Goal: Task Accomplishment & Management: Use online tool/utility

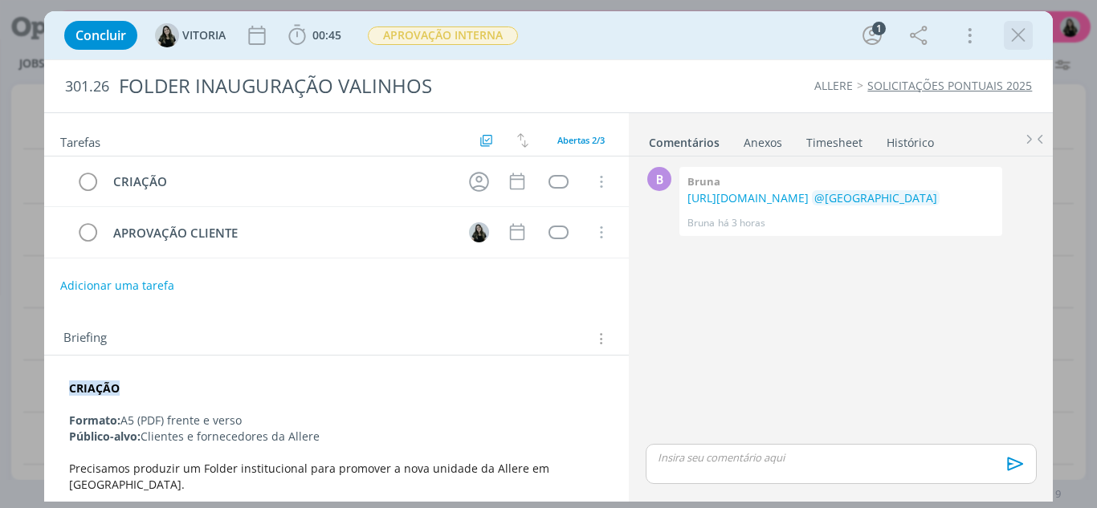
click at [1012, 35] on icon "dialog" at bounding box center [1018, 35] width 24 height 24
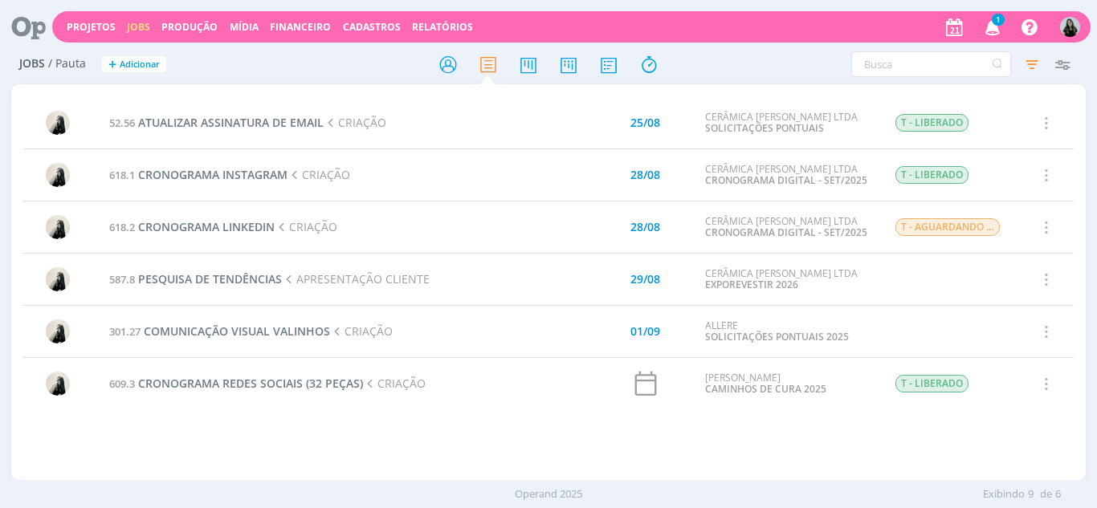
click at [989, 26] on icon "button" at bounding box center [993, 26] width 28 height 27
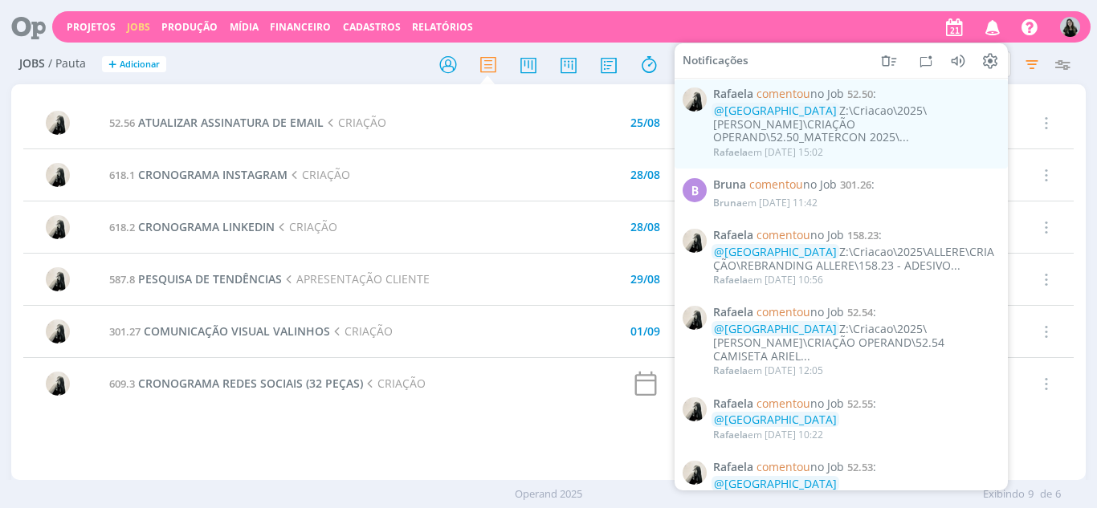
click at [401, 72] on div at bounding box center [548, 64] width 358 height 29
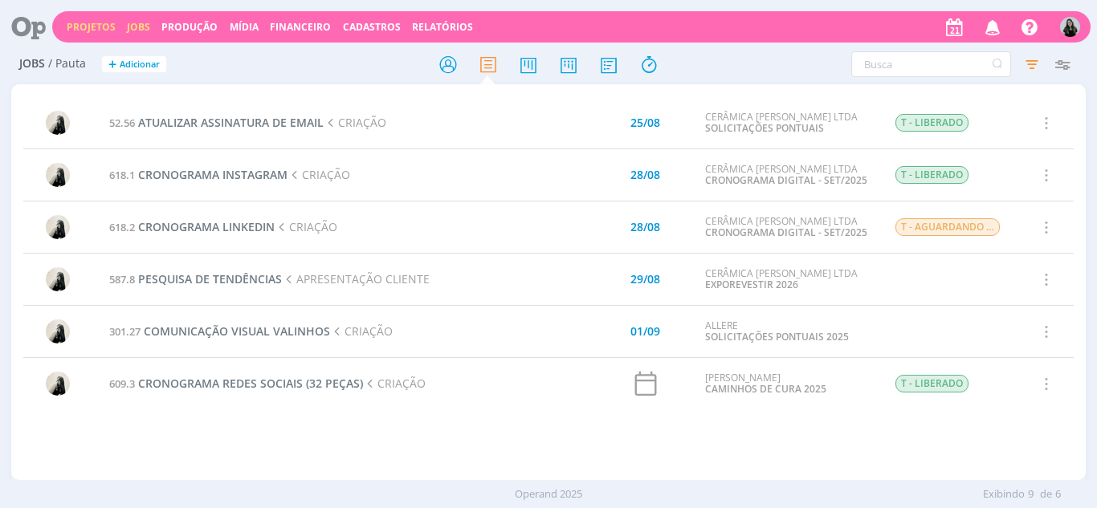
click at [69, 29] on link "Projetos" at bounding box center [91, 27] width 49 height 14
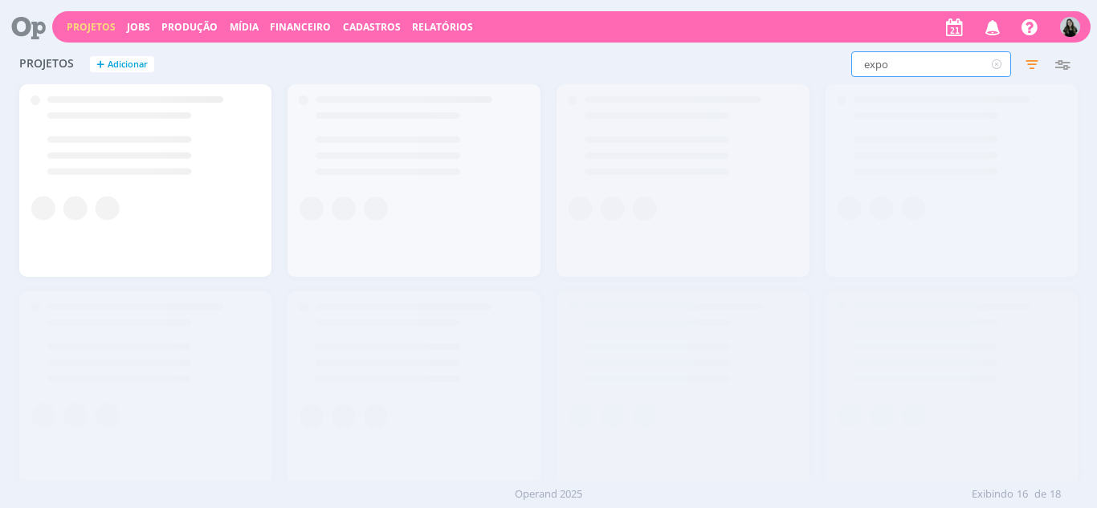
click at [906, 61] on input "expo" at bounding box center [931, 64] width 160 height 26
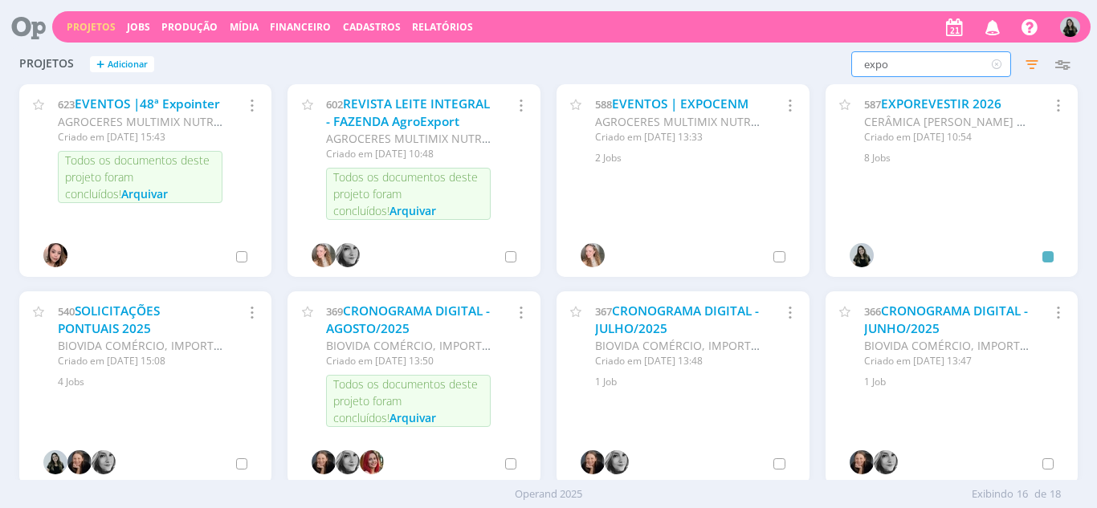
click at [906, 60] on input "expo" at bounding box center [931, 64] width 160 height 26
type input "[PERSON_NAME]"
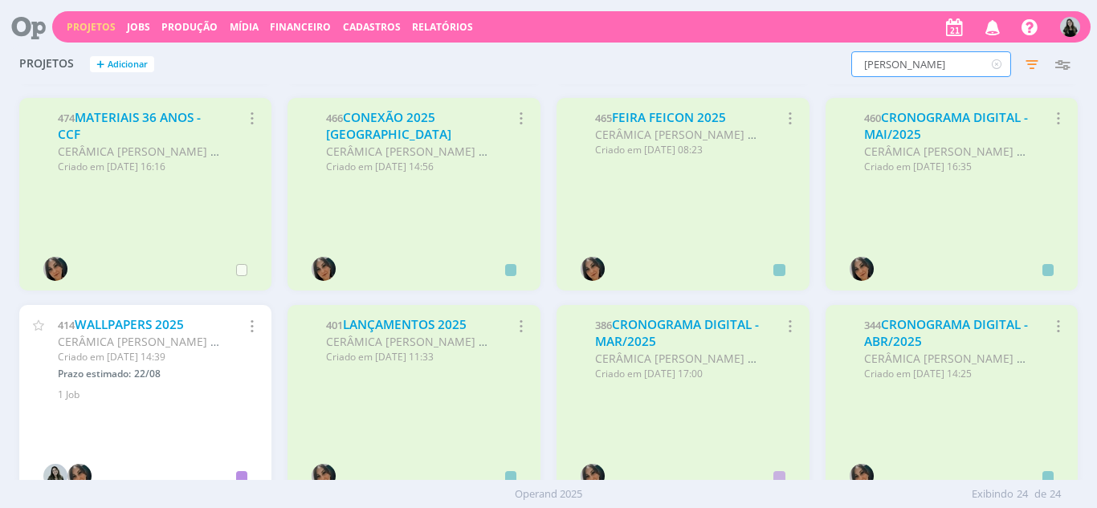
scroll to position [642, 0]
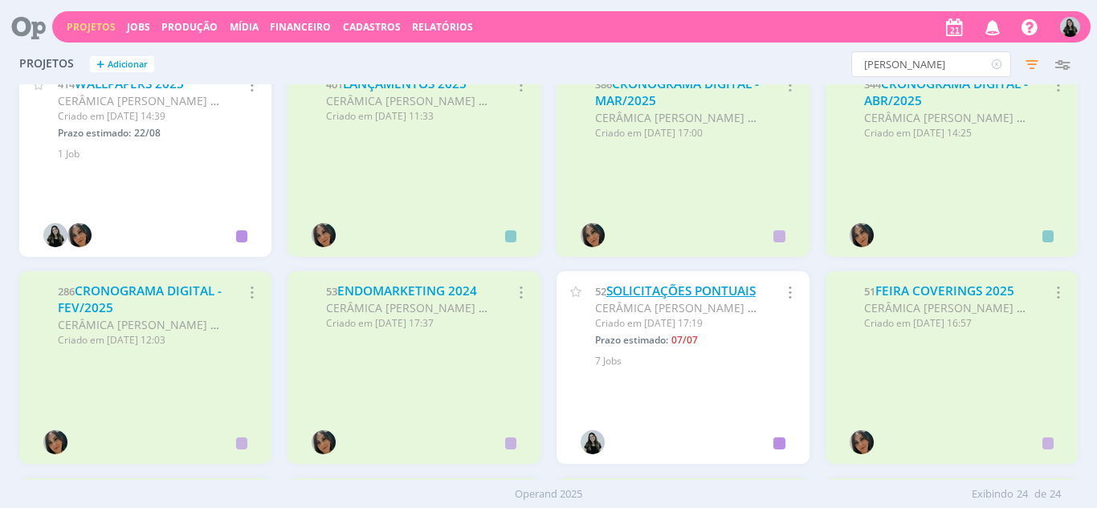
click at [649, 299] on link "SOLICITAÇÕES PONTUAIS" at bounding box center [680, 291] width 149 height 17
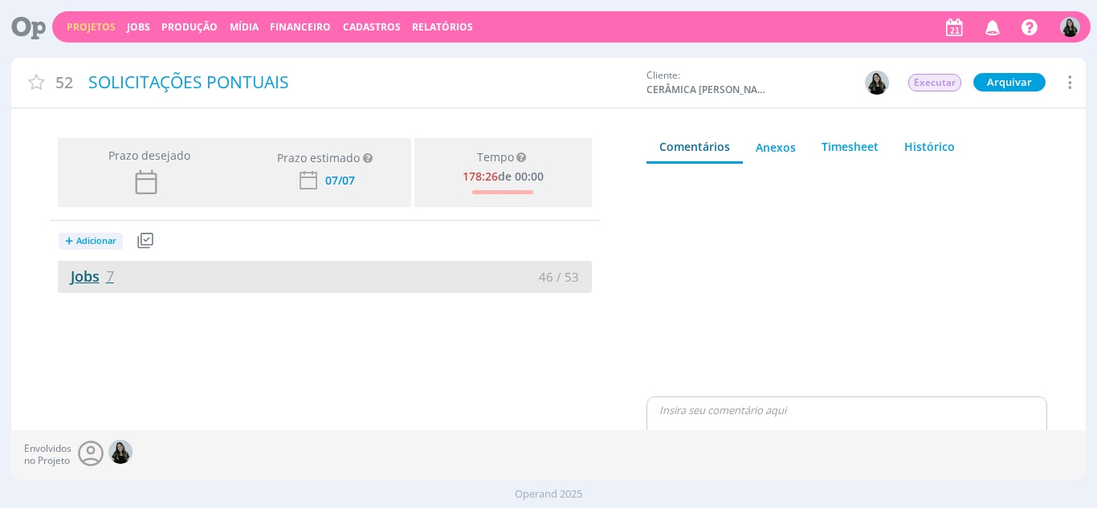
click at [95, 274] on link "Jobs 7" at bounding box center [86, 276] width 56 height 19
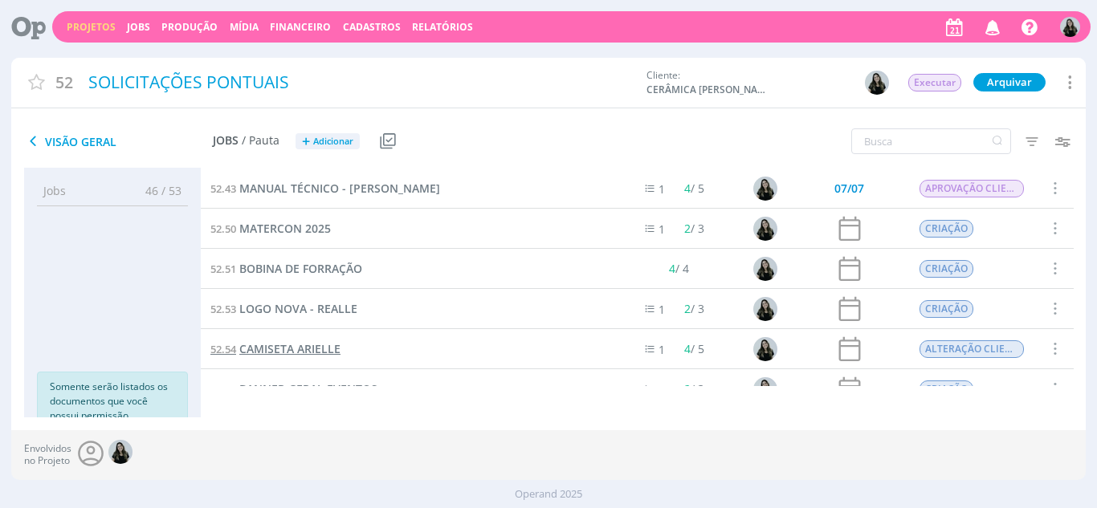
click at [291, 347] on span "CAMISETA ARIELLE" at bounding box center [289, 348] width 101 height 15
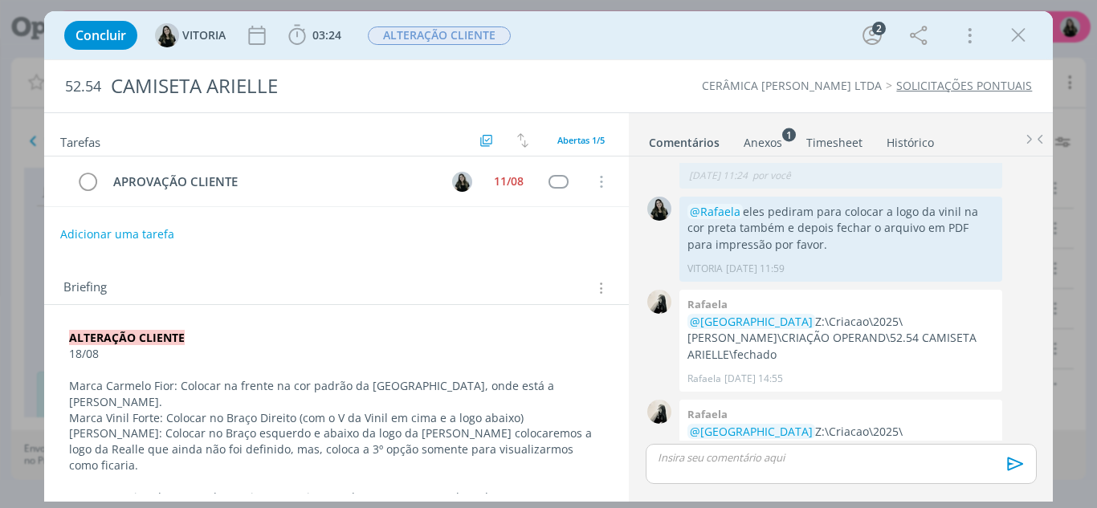
click at [674, 467] on div "dialog" at bounding box center [840, 464] width 390 height 40
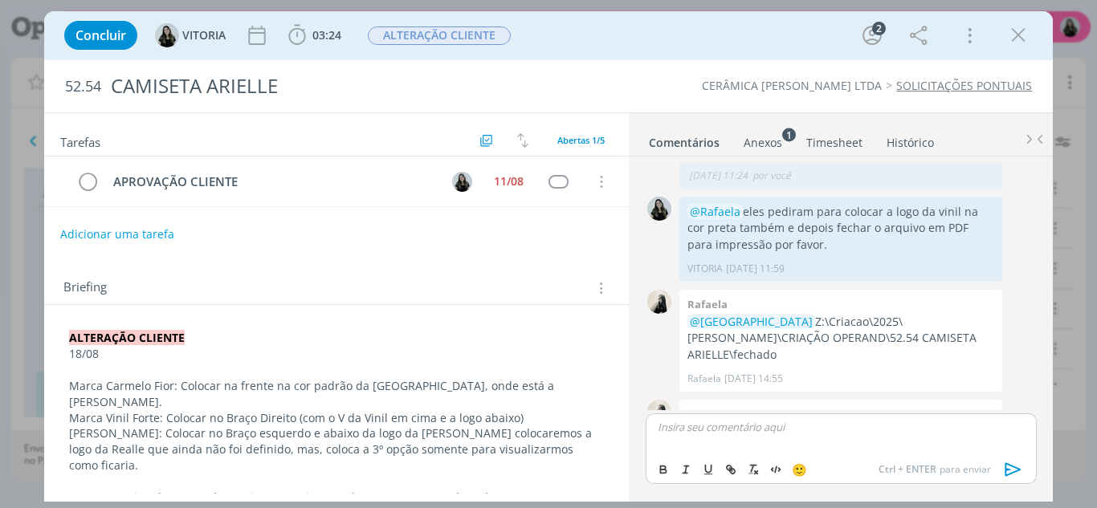
scroll to position [390, 0]
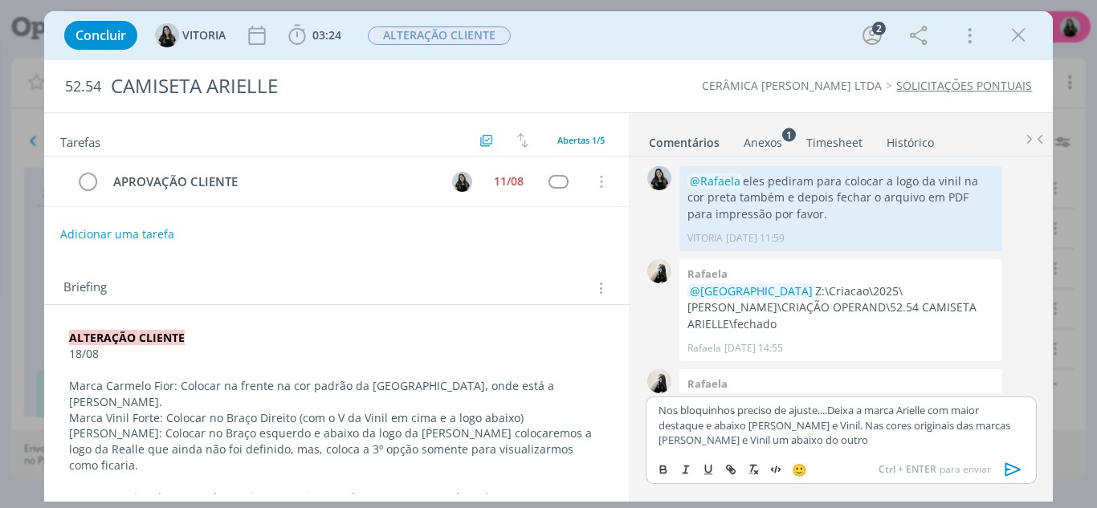
click at [1003, 466] on icon "dialog" at bounding box center [1013, 470] width 24 height 24
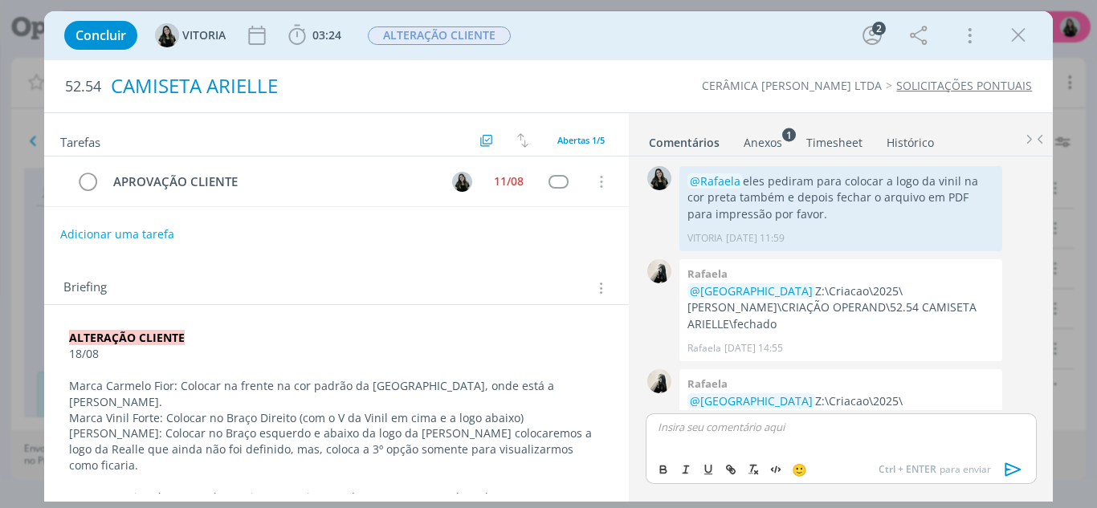
scroll to position [499, 0]
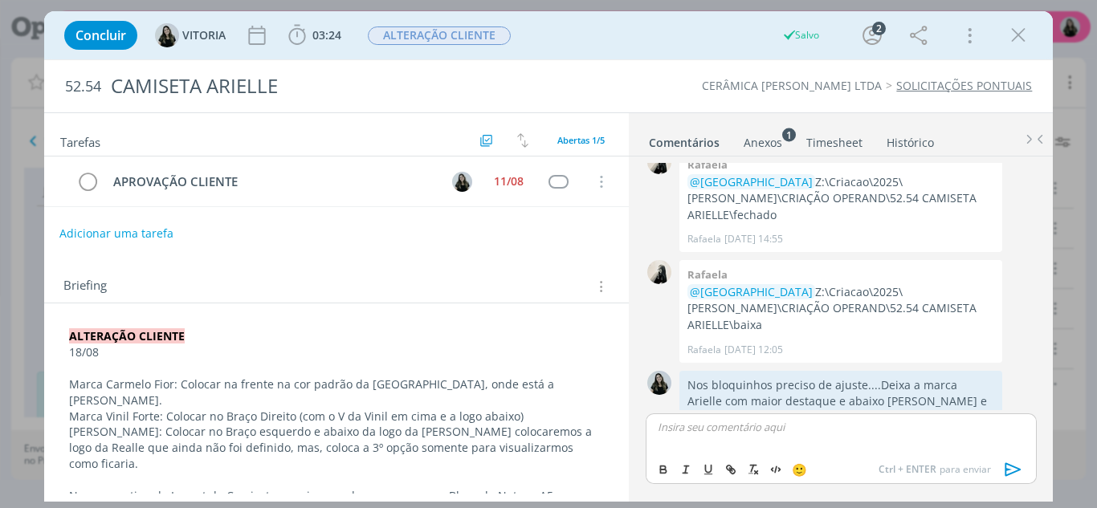
click at [92, 238] on button "Adicionar uma tarefa" at bounding box center [116, 233] width 114 height 27
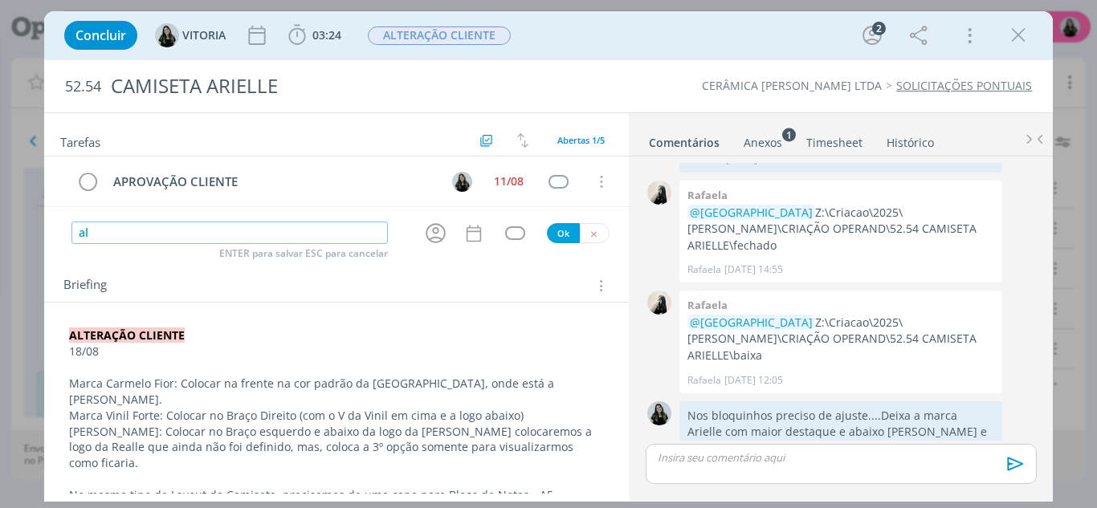
type input "a"
click at [431, 241] on icon "dialog" at bounding box center [435, 233] width 25 height 25
type input "ALTERAÇÃO CLIENTE"
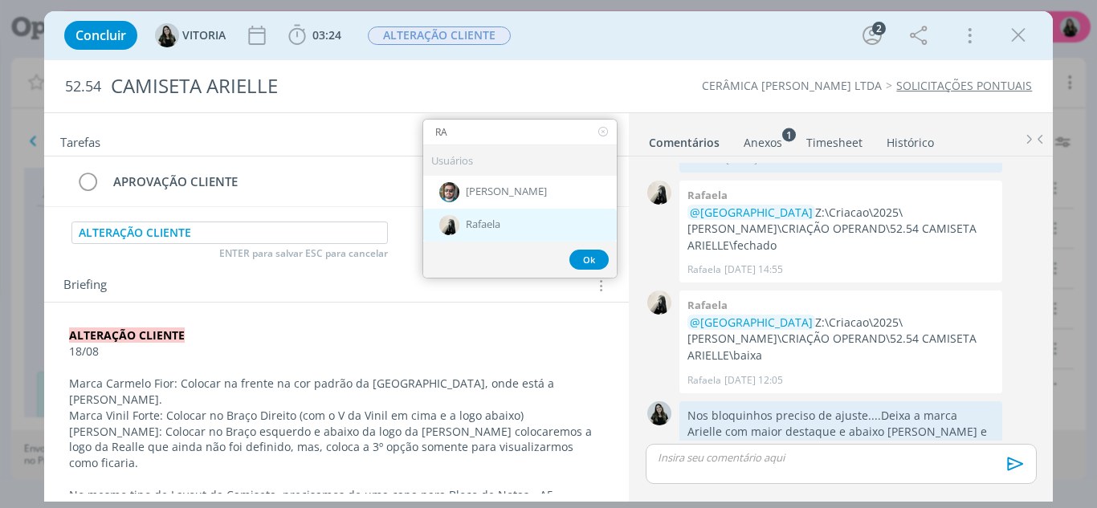
type input "RA"
click at [463, 239] on div "Rafaela" at bounding box center [519, 225] width 193 height 33
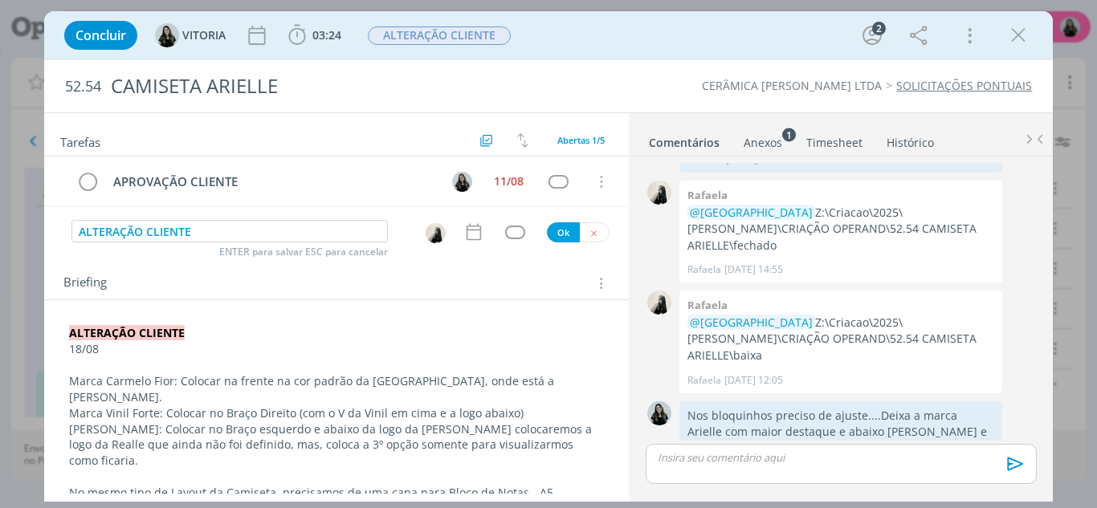
click at [465, 236] on icon "dialog" at bounding box center [473, 232] width 21 height 21
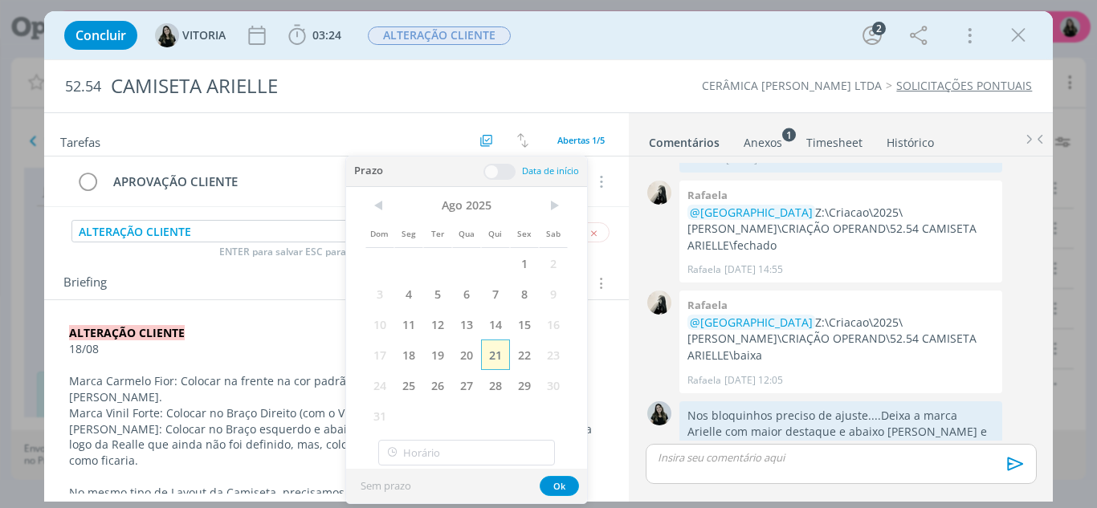
click at [499, 357] on span "21" at bounding box center [495, 355] width 29 height 31
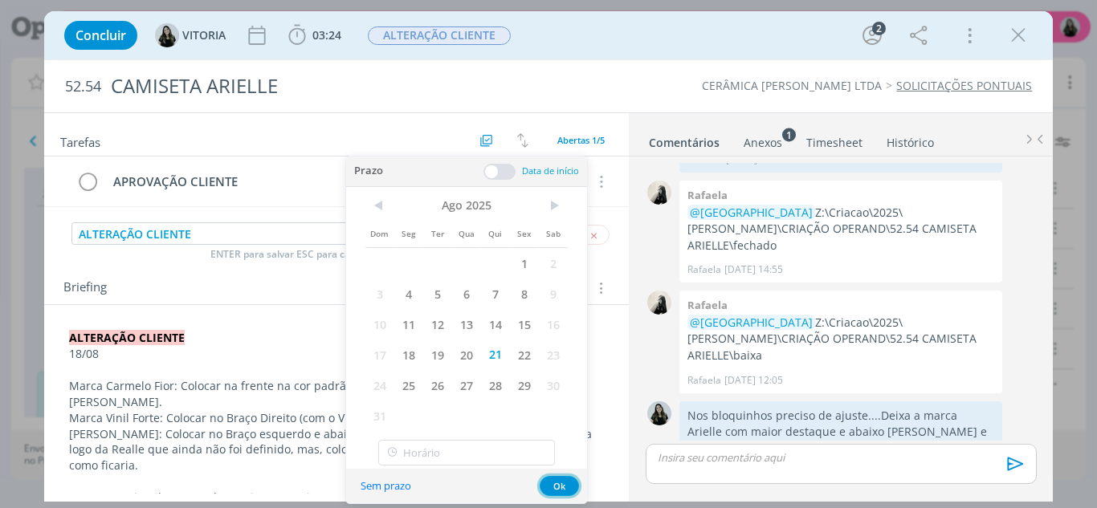
click at [568, 482] on button "Ok" at bounding box center [558, 486] width 39 height 20
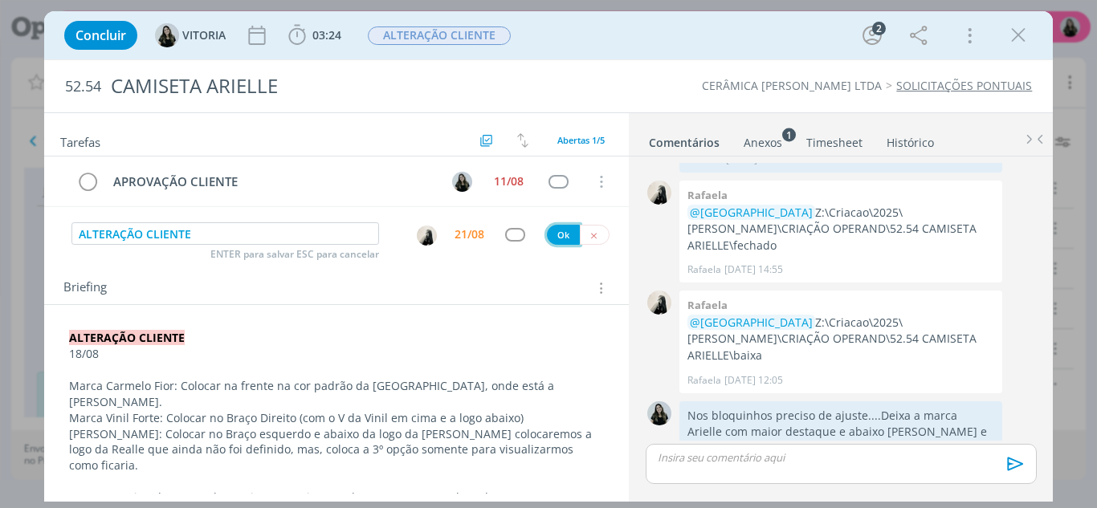
click at [556, 235] on button "Ok" at bounding box center [563, 235] width 33 height 20
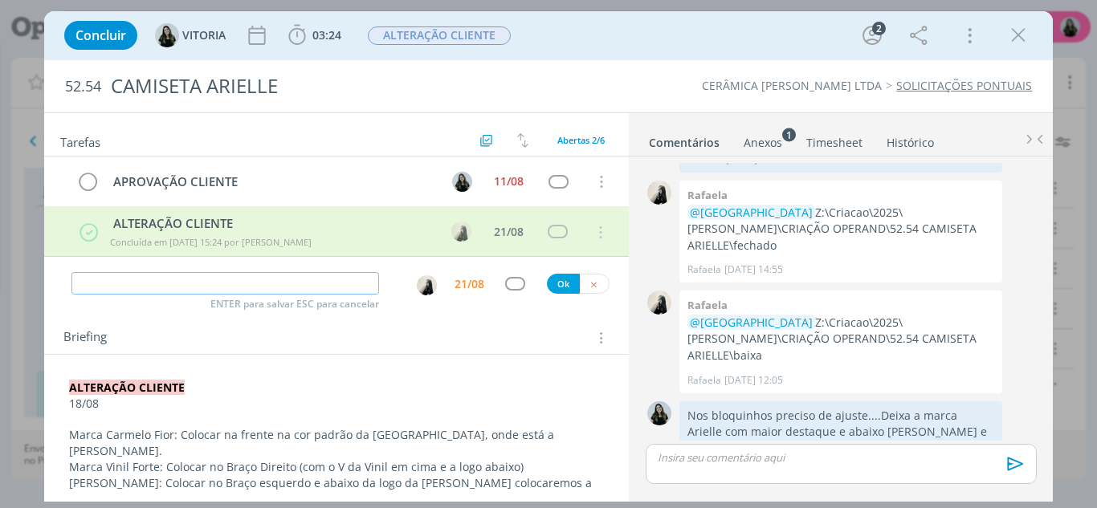
scroll to position [563, 0]
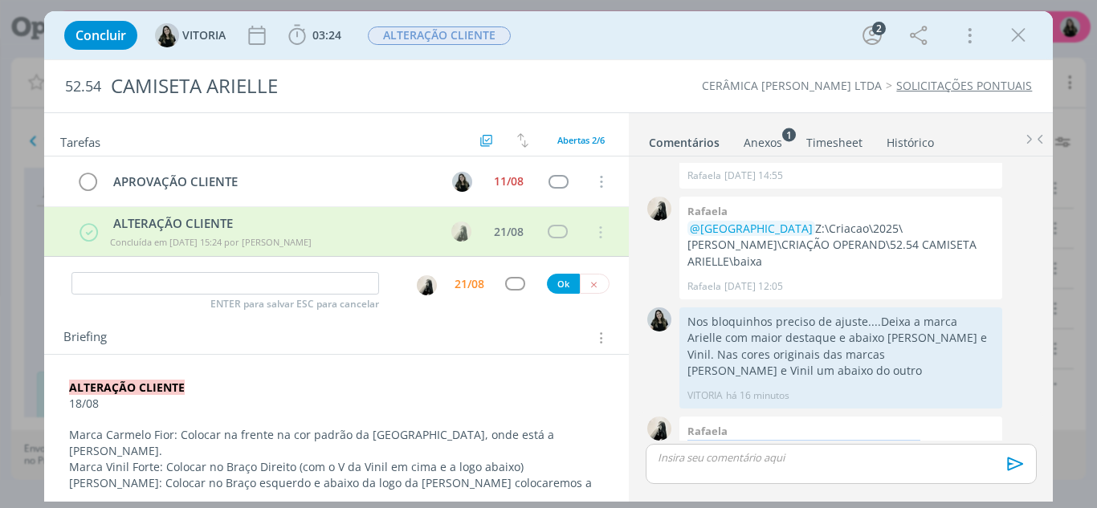
drag, startPoint x: 685, startPoint y: 387, endPoint x: 909, endPoint y: 405, distance: 224.7
click at [909, 417] on div "[PERSON_NAME]:\Criacao\2025\[PERSON_NAME]\CRIAÇÃO OPERAND\52.54 CAMISETA ARIELL…" at bounding box center [840, 460] width 323 height 86
copy p "Z:\Criacao\2025\[PERSON_NAME]\CRIAÇÃO OPERAND\52.54 CAMISETA ARIELLE\baixa"
drag, startPoint x: 0, startPoint y: 159, endPoint x: 4, endPoint y: 104, distance: 55.5
click at [0, 159] on div "Concluir [GEOGRAPHIC_DATA] 03:24 Iniciar Apontar Data * [DATE] Horas * 00:00 Ta…" at bounding box center [548, 254] width 1097 height 508
